Goal: Task Accomplishment & Management: Complete application form

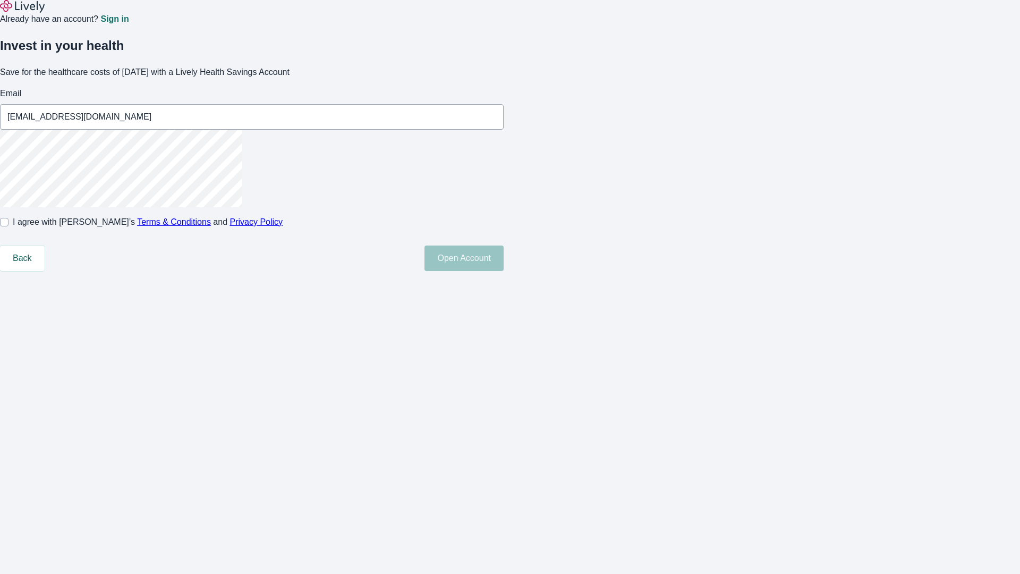
click at [8, 226] on input "I agree with Lively’s Terms & Conditions and Privacy Policy" at bounding box center [4, 222] width 8 height 8
checkbox input "true"
click at [504, 271] on button "Open Account" at bounding box center [463, 257] width 79 height 25
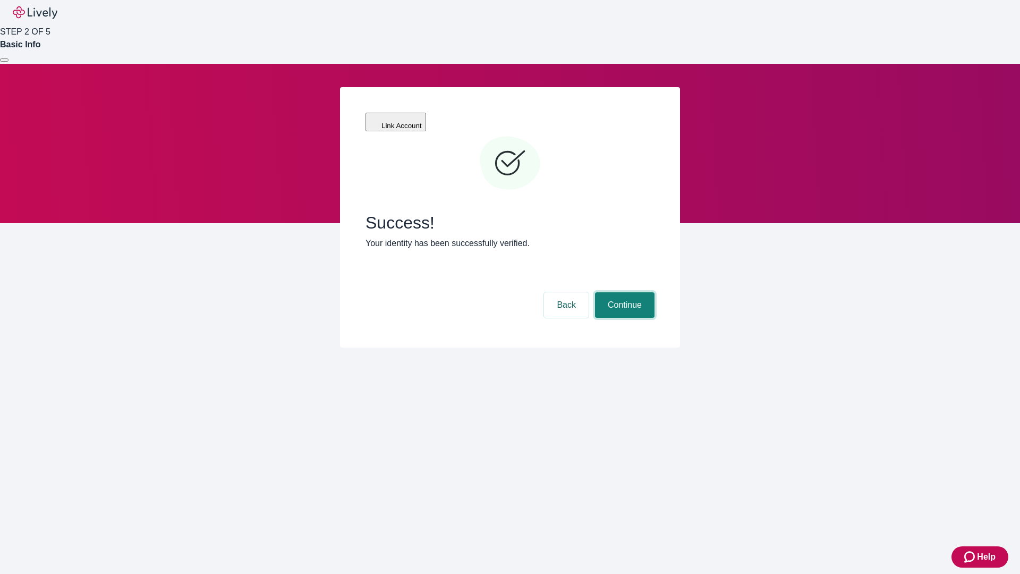
click at [623, 292] on button "Continue" at bounding box center [624, 304] width 59 height 25
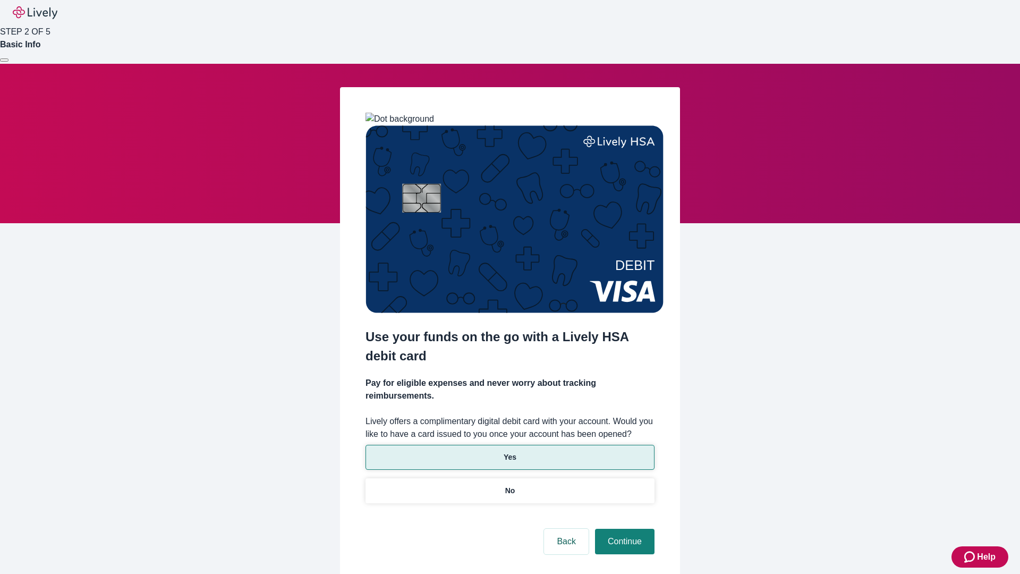
click at [509, 452] on p "Yes" at bounding box center [510, 457] width 13 height 11
click at [623, 529] on button "Continue" at bounding box center [624, 541] width 59 height 25
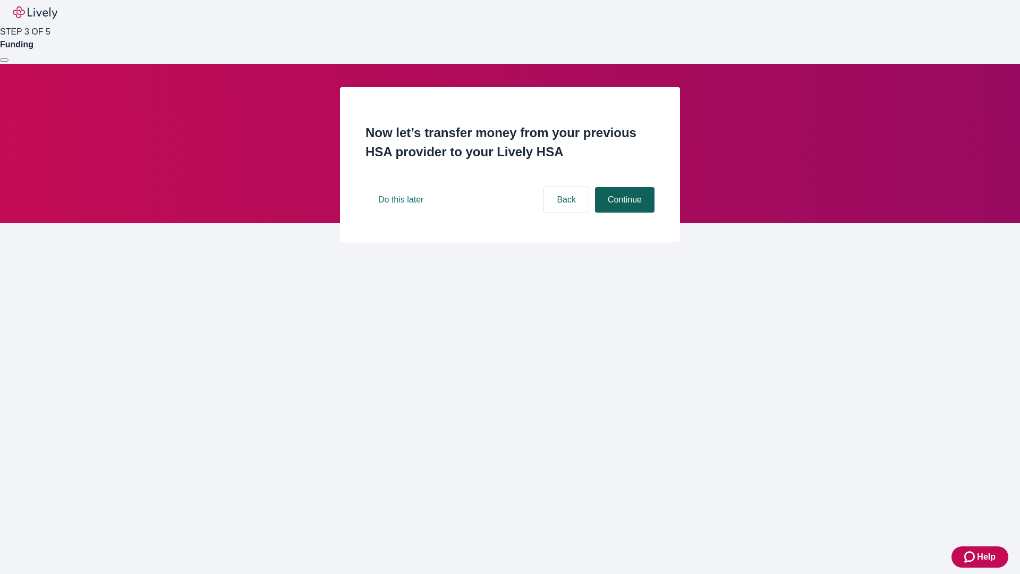
click at [623, 212] on button "Continue" at bounding box center [624, 199] width 59 height 25
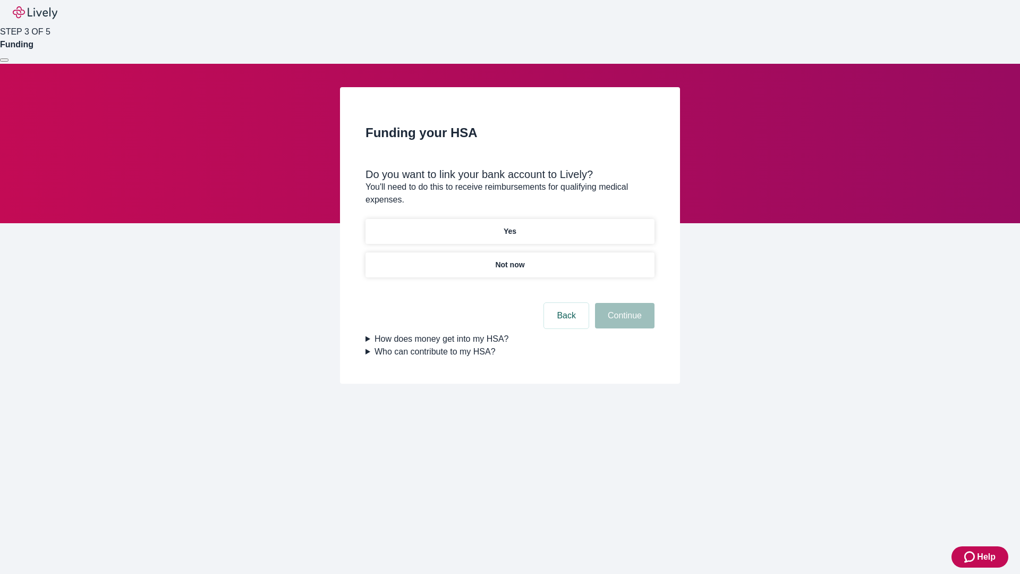
click at [509, 226] on p "Yes" at bounding box center [510, 231] width 13 height 11
click at [623, 303] on button "Continue" at bounding box center [624, 315] width 59 height 25
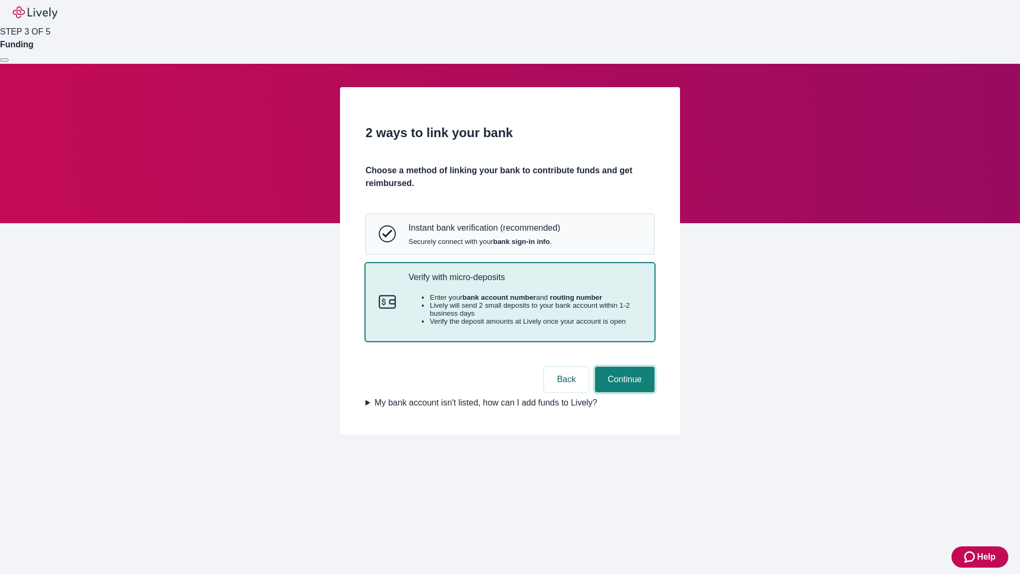
click at [623, 392] on button "Continue" at bounding box center [624, 379] width 59 height 25
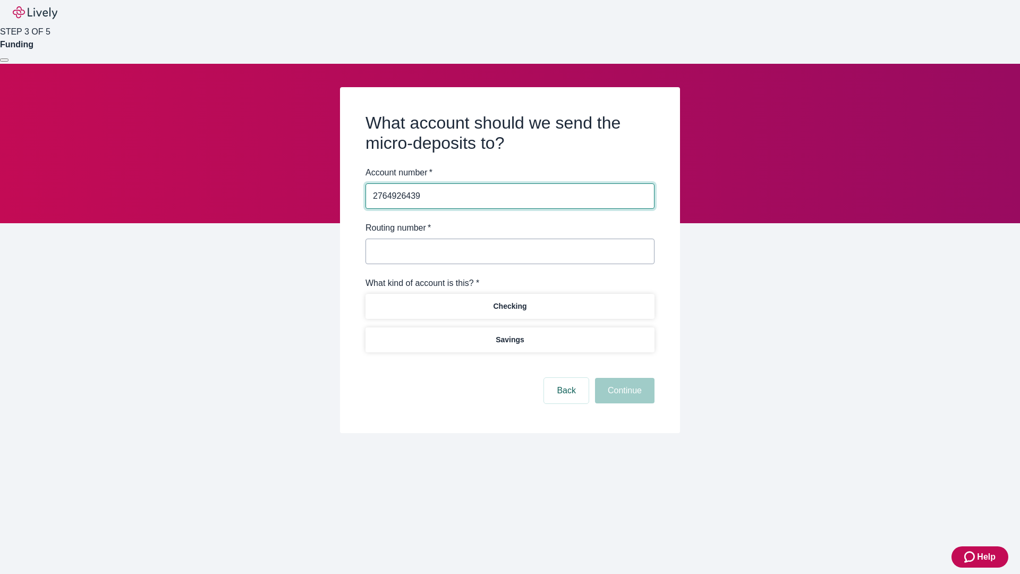
type input "2764926439"
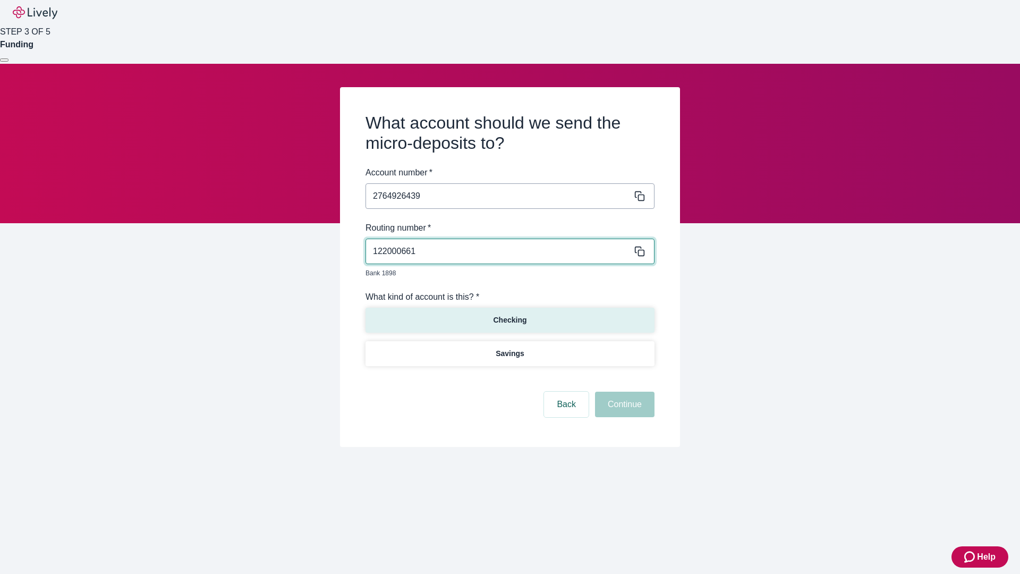
type input "122000661"
click at [509, 314] on p "Checking" at bounding box center [509, 319] width 33 height 11
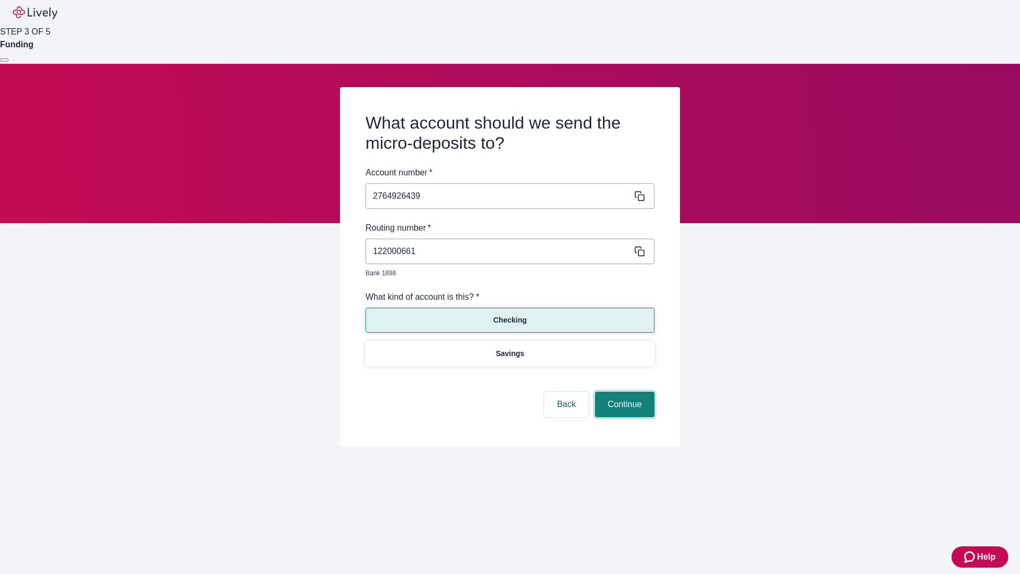
click at [623, 392] on button "Continue" at bounding box center [624, 404] width 59 height 25
